Goal: Task Accomplishment & Management: Use online tool/utility

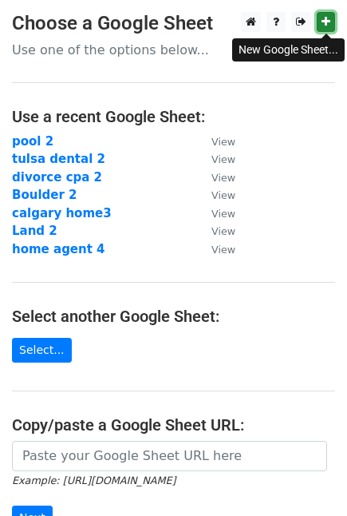
click at [325, 17] on link at bounding box center [326, 22] width 18 height 20
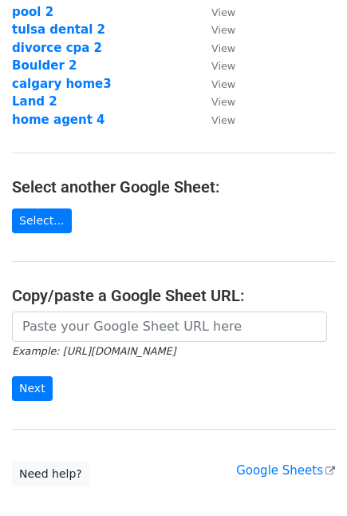
scroll to position [137, 0]
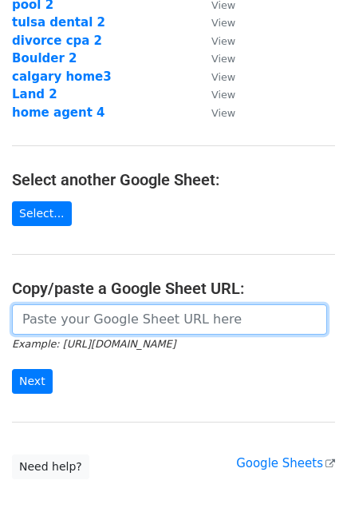
click at [146, 314] on input "url" at bounding box center [169, 319] width 315 height 30
paste input "[URL][DOMAIN_NAME]"
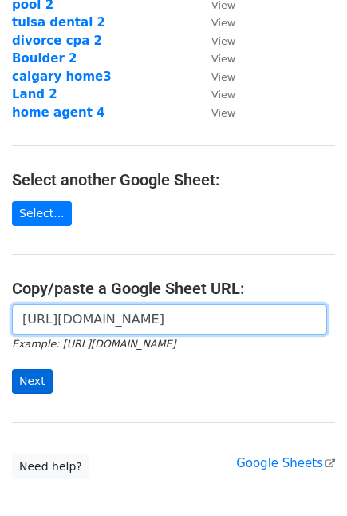
type input "[URL][DOMAIN_NAME]"
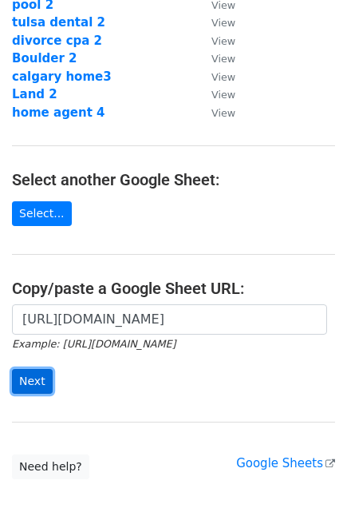
click at [30, 383] on input "Next" at bounding box center [32, 381] width 41 height 25
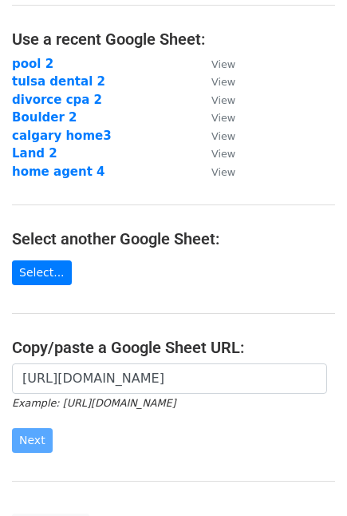
scroll to position [65, 0]
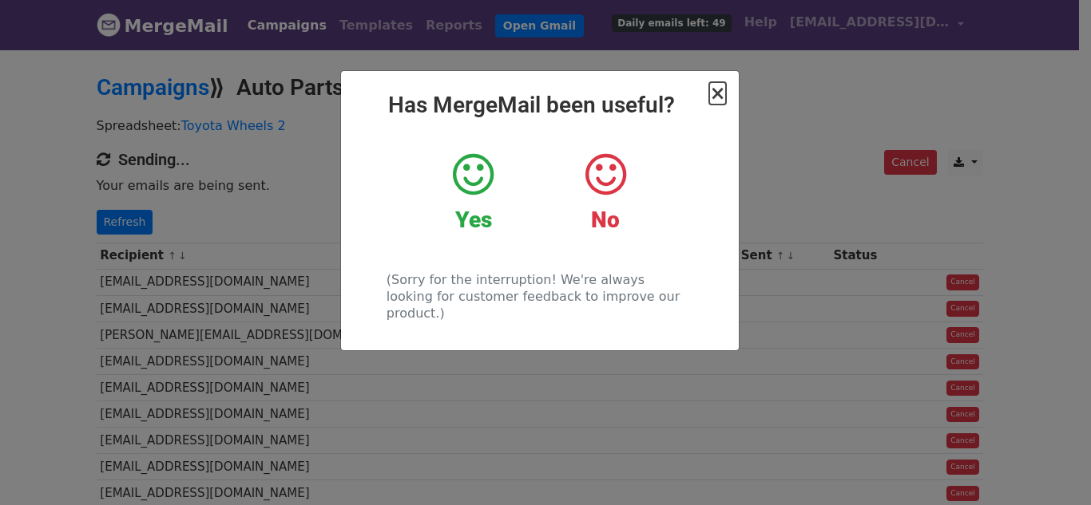
click at [719, 101] on span "×" at bounding box center [717, 93] width 16 height 22
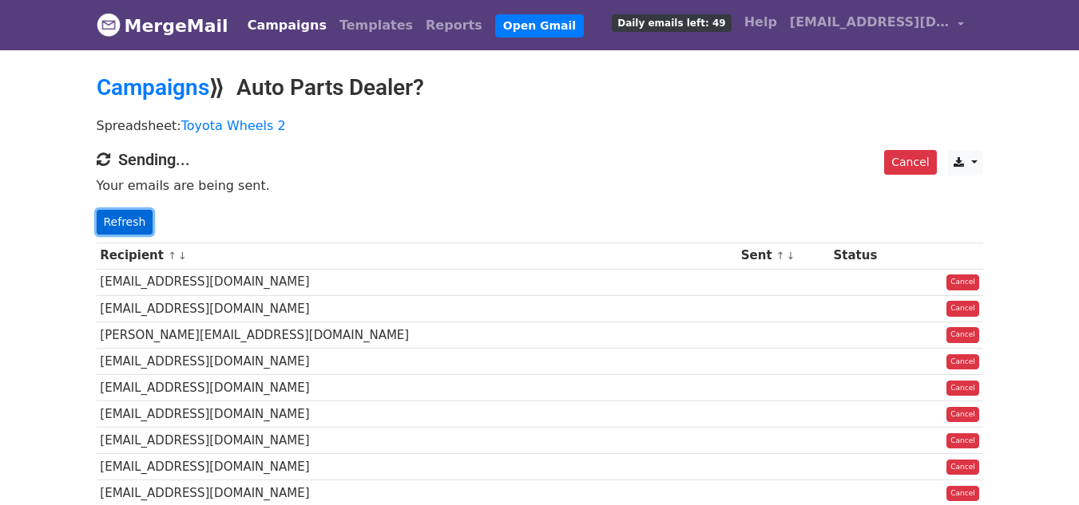
click at [119, 226] on link "Refresh" at bounding box center [125, 222] width 57 height 25
